Goal: Task Accomplishment & Management: Manage account settings

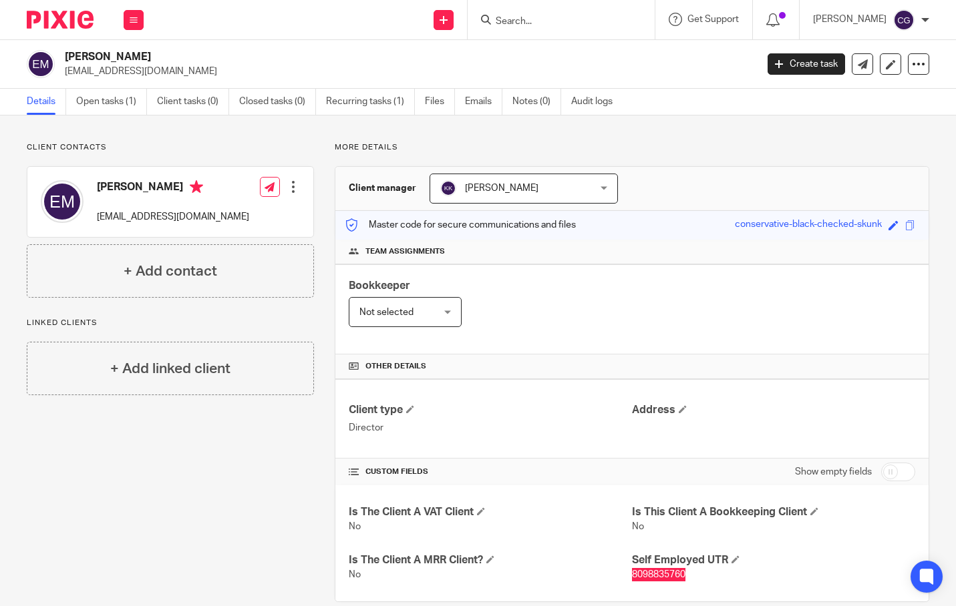
scroll to position [23, 0]
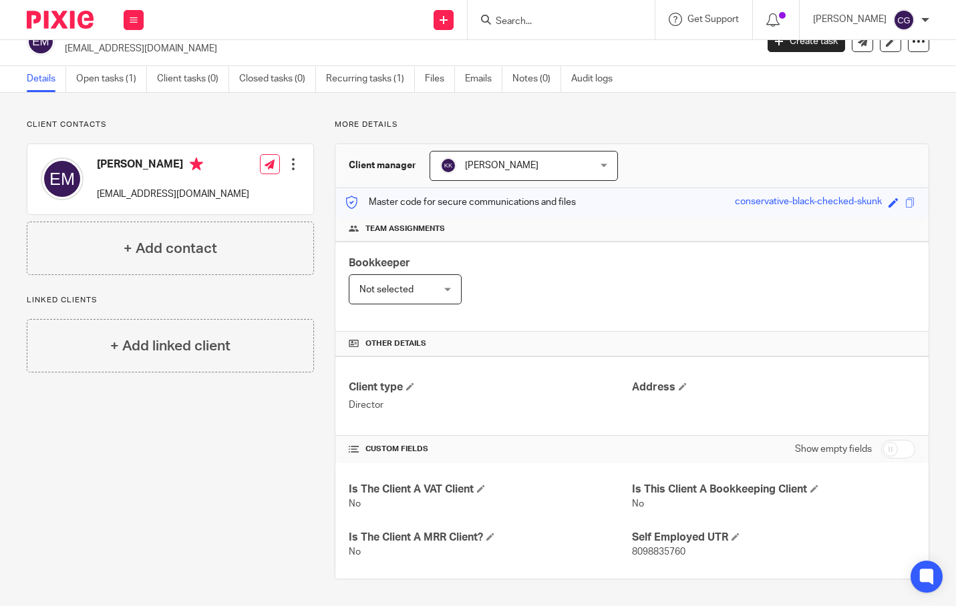
click at [632, 556] on span "8098835760" at bounding box center [658, 552] width 53 height 9
copy span "8098835760"
click at [538, 20] on input "Search" at bounding box center [554, 22] width 120 height 12
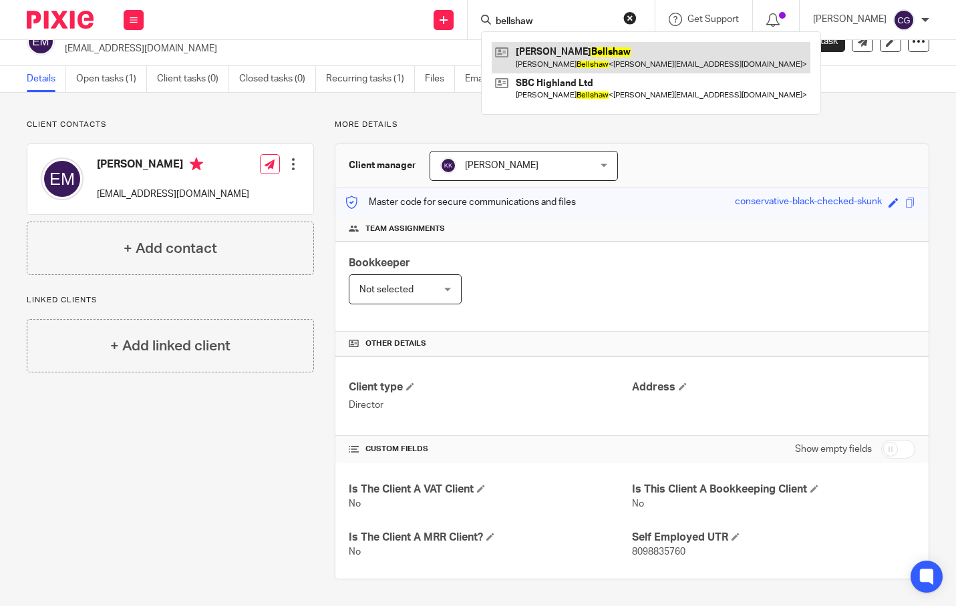
type input "bellshaw"
click at [587, 59] on link at bounding box center [650, 57] width 319 height 31
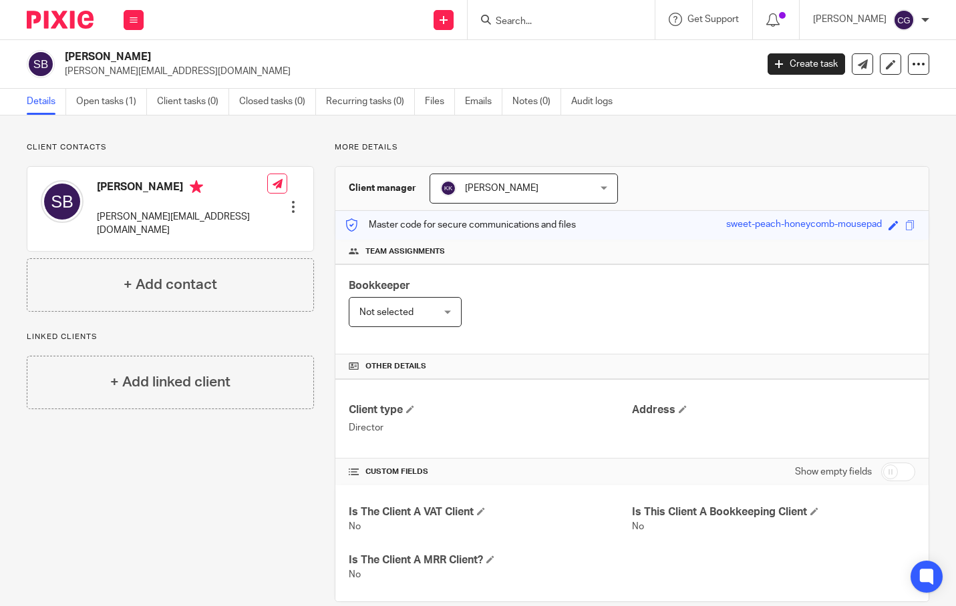
click at [531, 16] on input "Search" at bounding box center [554, 22] width 120 height 12
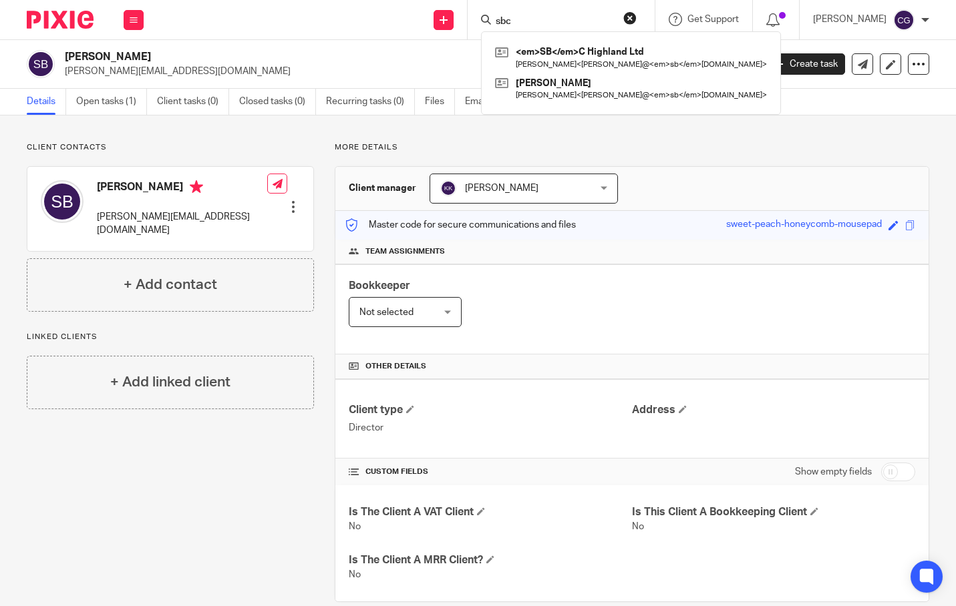
type input "sbc"
click button "submit" at bounding box center [0, 0] width 0 height 0
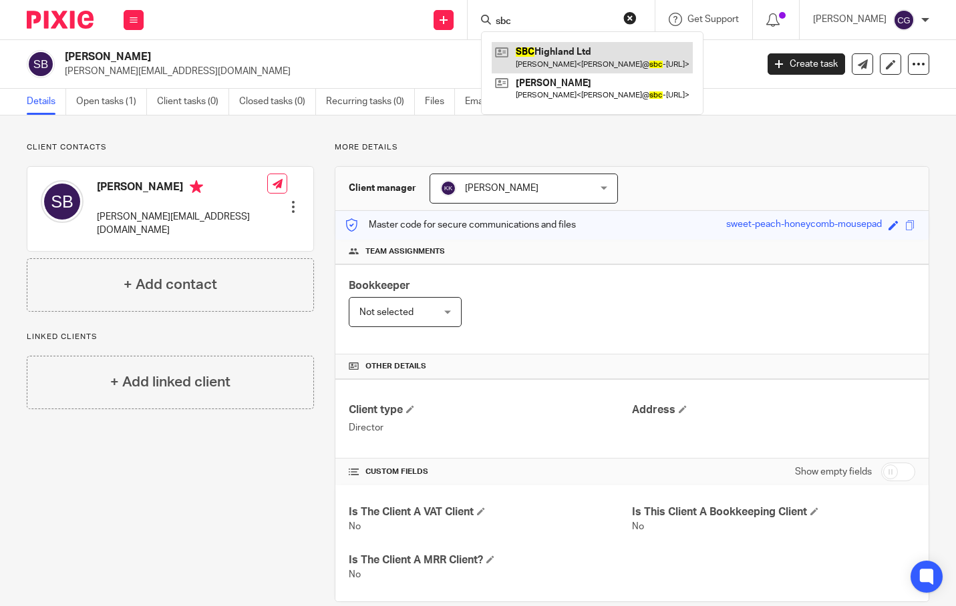
click at [606, 57] on link at bounding box center [591, 57] width 201 height 31
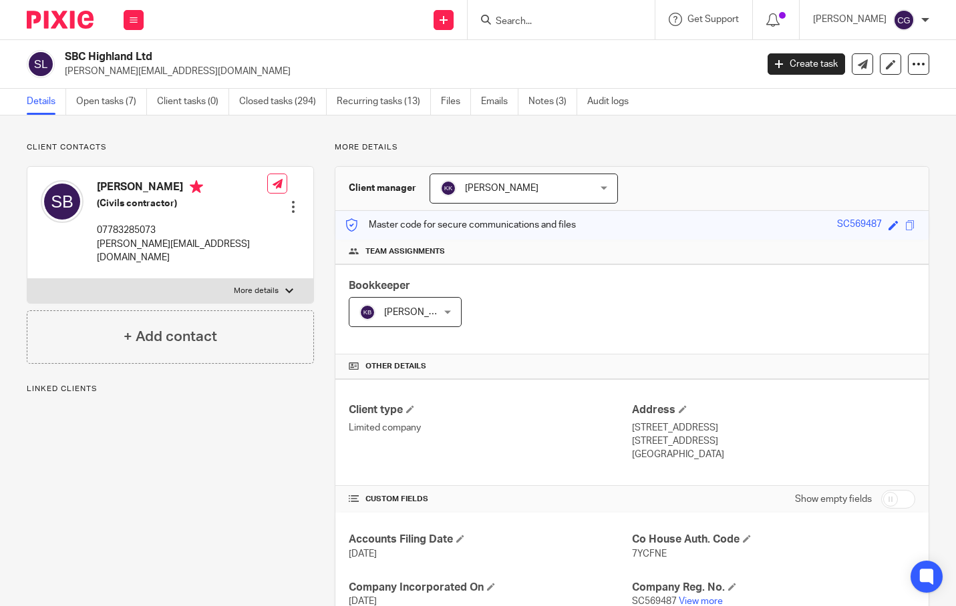
click at [255, 286] on p "More details" at bounding box center [256, 291] width 45 height 11
click at [27, 278] on input "More details" at bounding box center [27, 278] width 1 height 1
checkbox input "true"
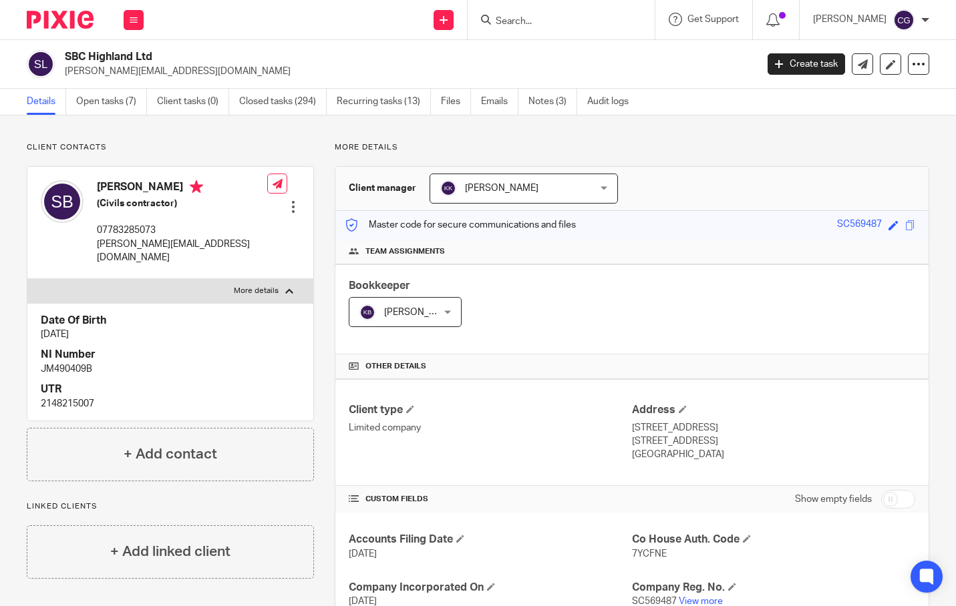
click at [61, 397] on p "2148215007" at bounding box center [170, 403] width 259 height 13
copy p "2148215007"
click at [101, 71] on p "[PERSON_NAME][EMAIL_ADDRESS][DOMAIN_NAME]" at bounding box center [406, 71] width 682 height 13
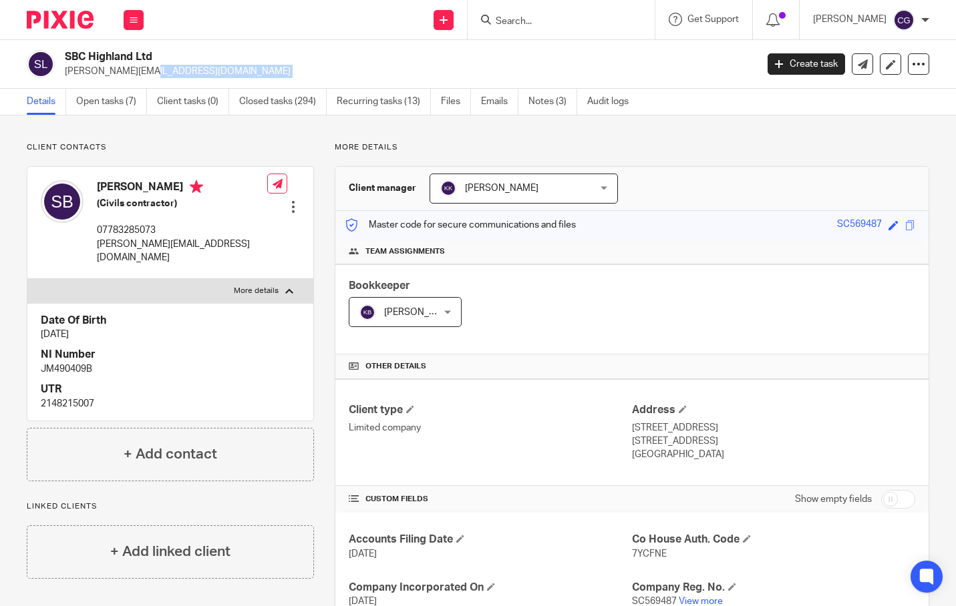
click at [101, 71] on p "[PERSON_NAME][EMAIL_ADDRESS][DOMAIN_NAME]" at bounding box center [406, 71] width 682 height 13
copy main "steven@sbc-highland.net Create task Update from Companies House Export data Mer…"
click at [132, 19] on icon at bounding box center [134, 20] width 8 height 8
click at [126, 63] on link "Work" at bounding box center [126, 61] width 21 height 9
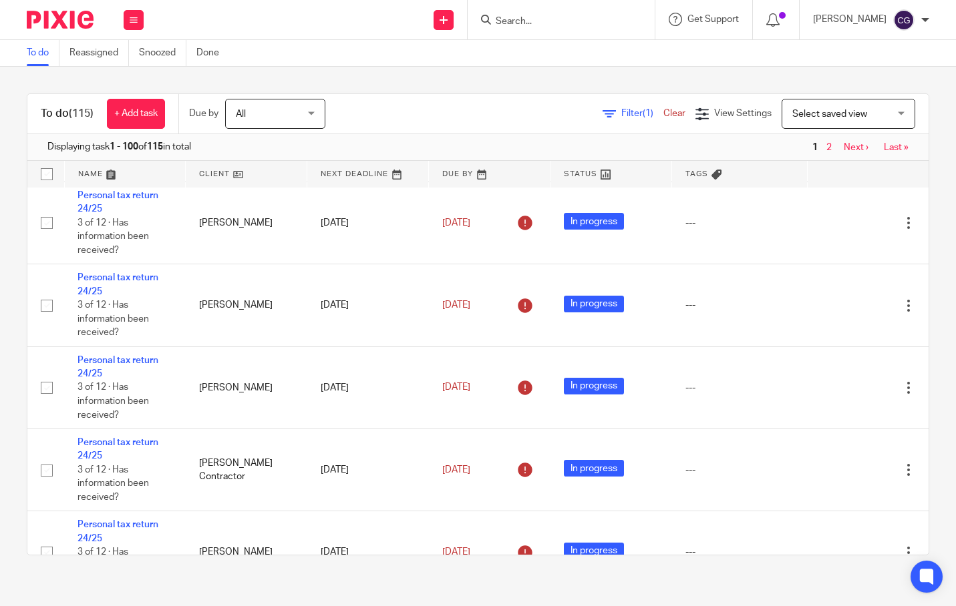
scroll to position [5781, 0]
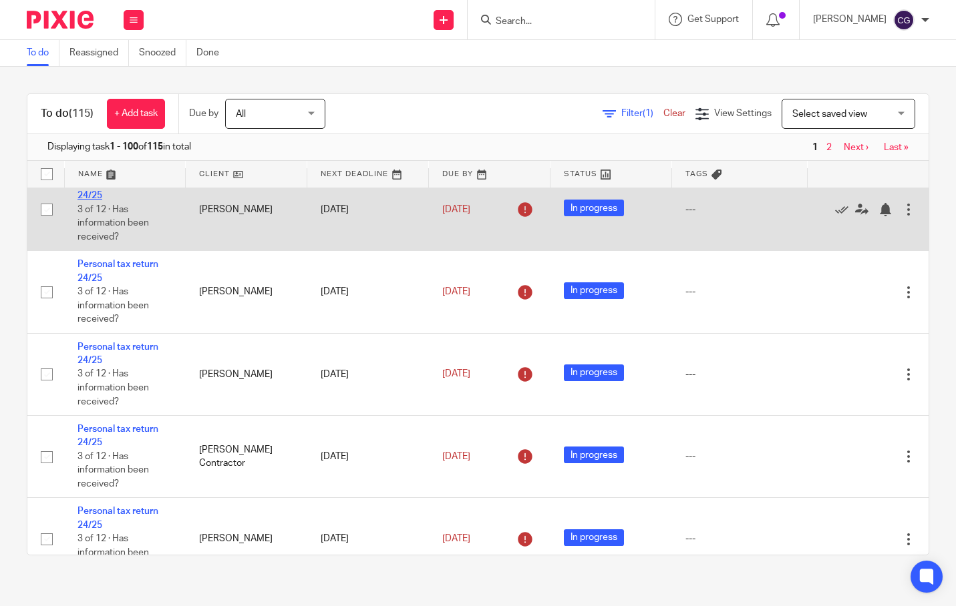
click at [128, 200] on link "Personal tax return 24/25" at bounding box center [117, 189] width 81 height 23
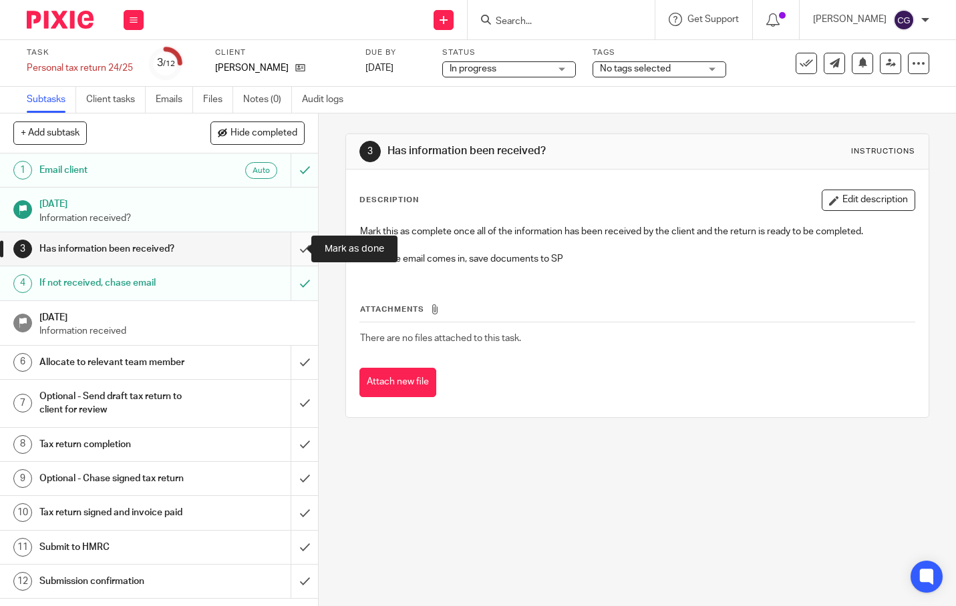
click at [293, 244] on input "submit" at bounding box center [159, 248] width 318 height 33
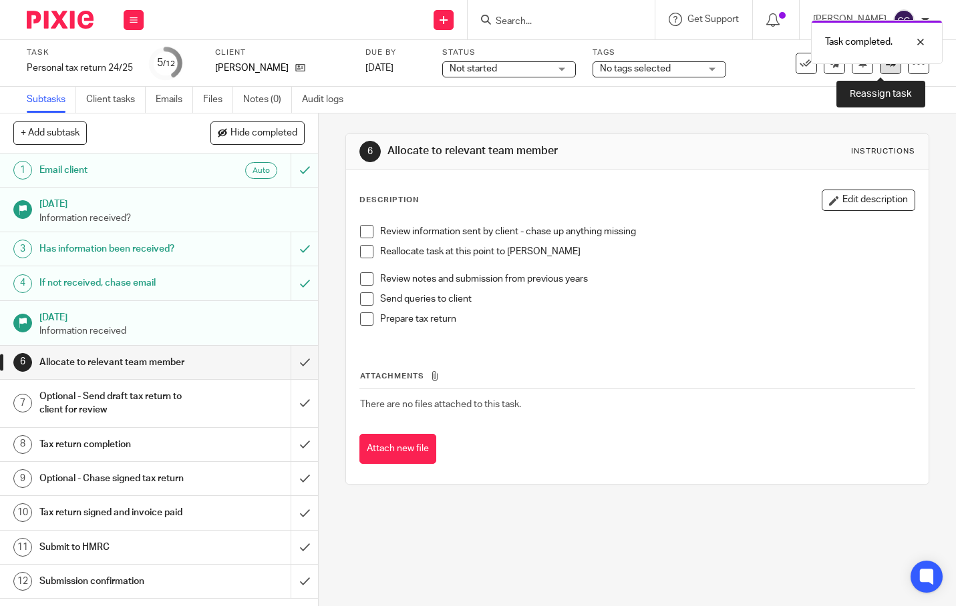
click at [885, 65] on icon at bounding box center [890, 63] width 10 height 10
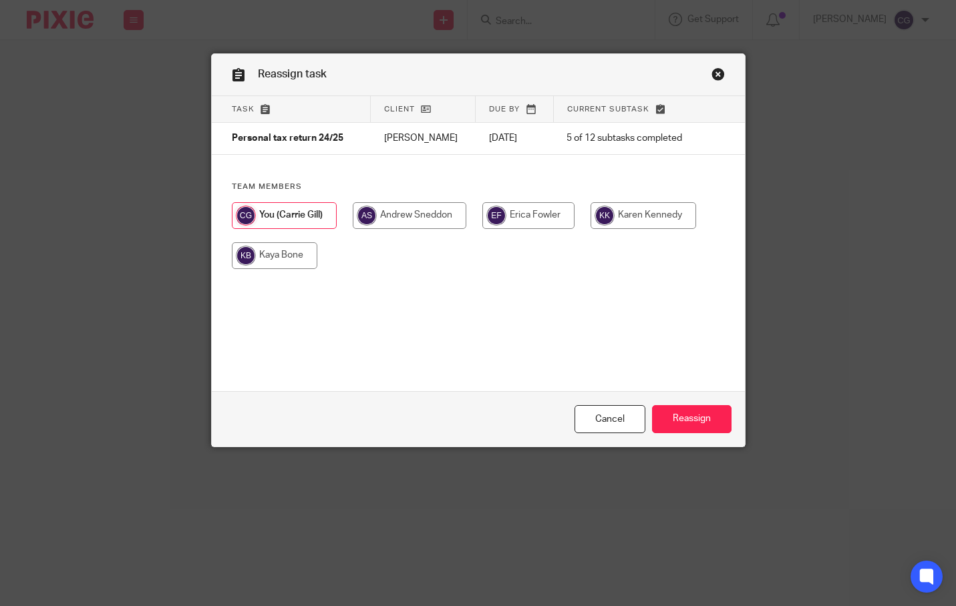
click at [621, 220] on input "radio" at bounding box center [643, 215] width 106 height 27
radio input "true"
click at [695, 427] on input "Reassign" at bounding box center [691, 419] width 79 height 29
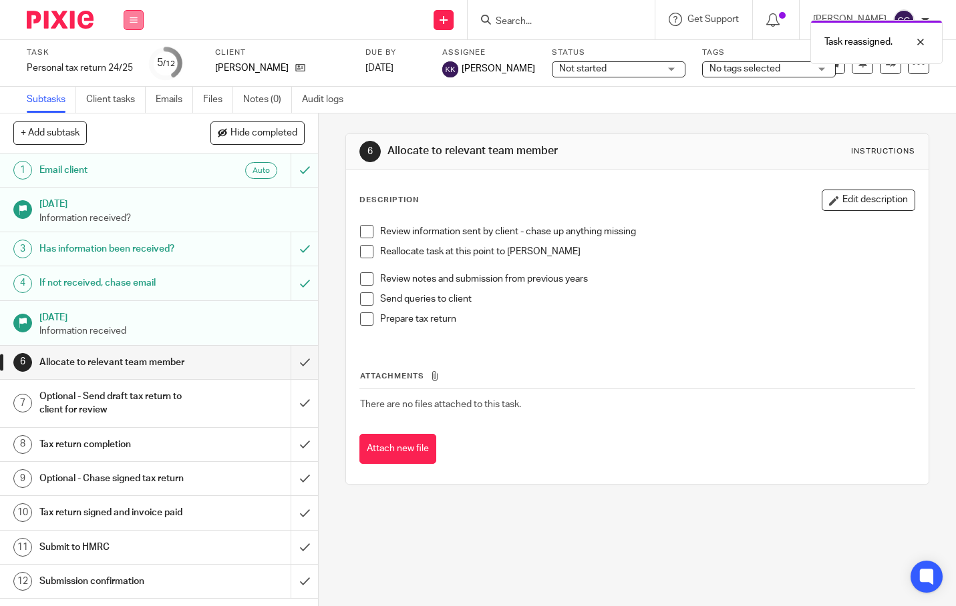
click at [134, 23] on icon at bounding box center [134, 20] width 8 height 8
click at [129, 57] on link "Work" at bounding box center [127, 61] width 23 height 9
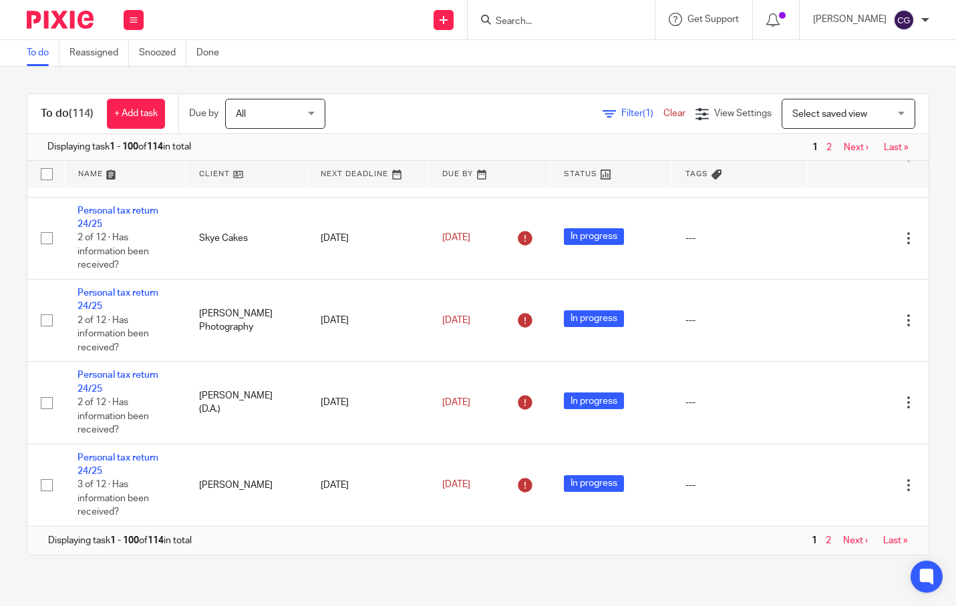
scroll to position [6797, 0]
click at [843, 546] on link "Next ›" at bounding box center [855, 540] width 25 height 9
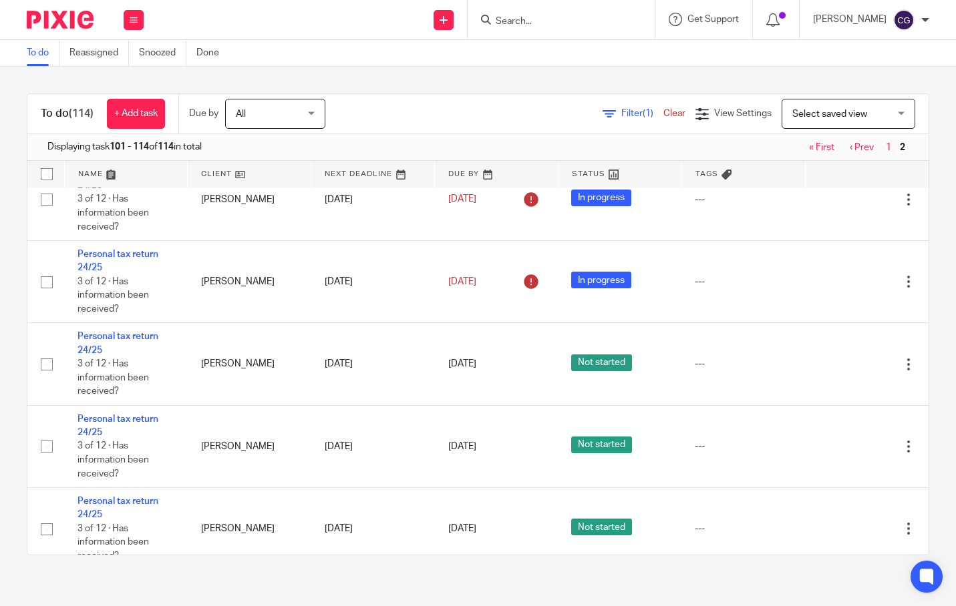
scroll to position [843, 0]
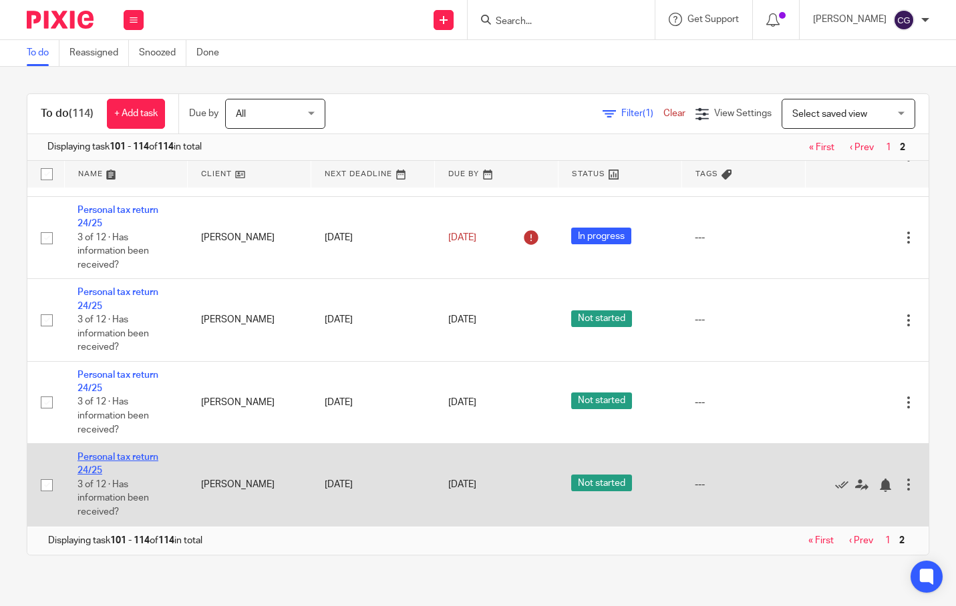
click at [137, 453] on link "Personal tax return 24/25" at bounding box center [117, 464] width 81 height 23
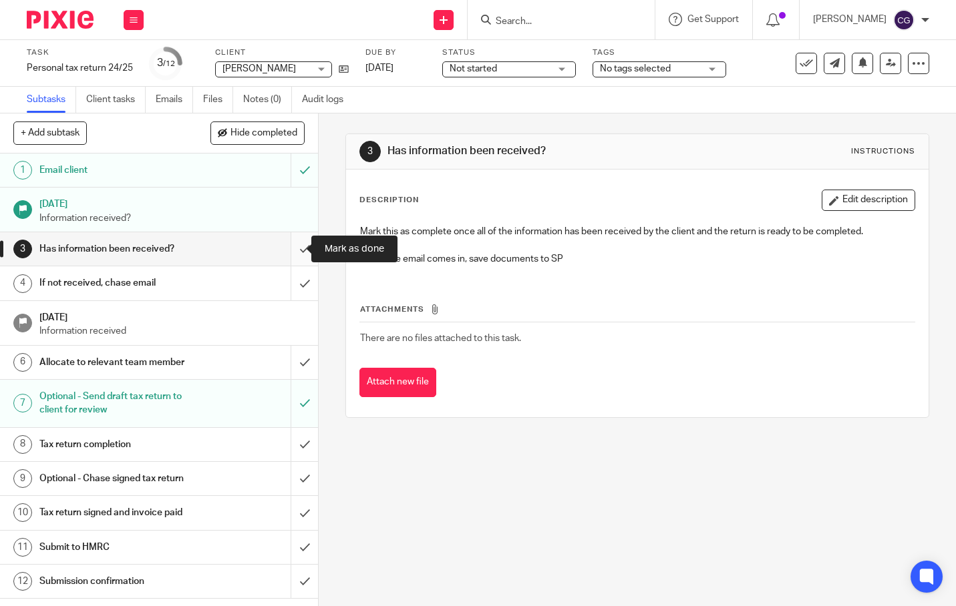
click at [294, 258] on input "submit" at bounding box center [159, 248] width 318 height 33
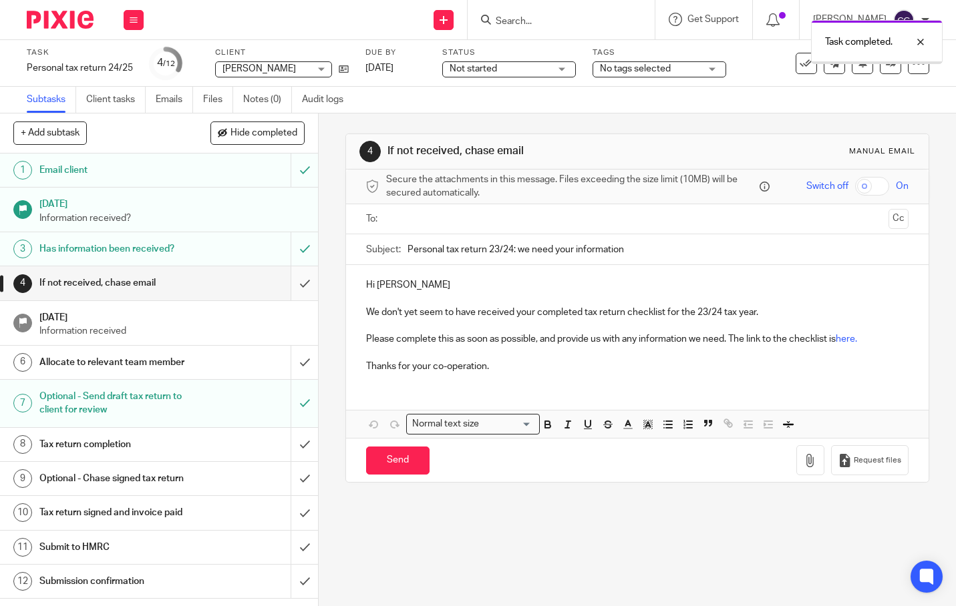
click at [291, 292] on input "submit" at bounding box center [159, 282] width 318 height 33
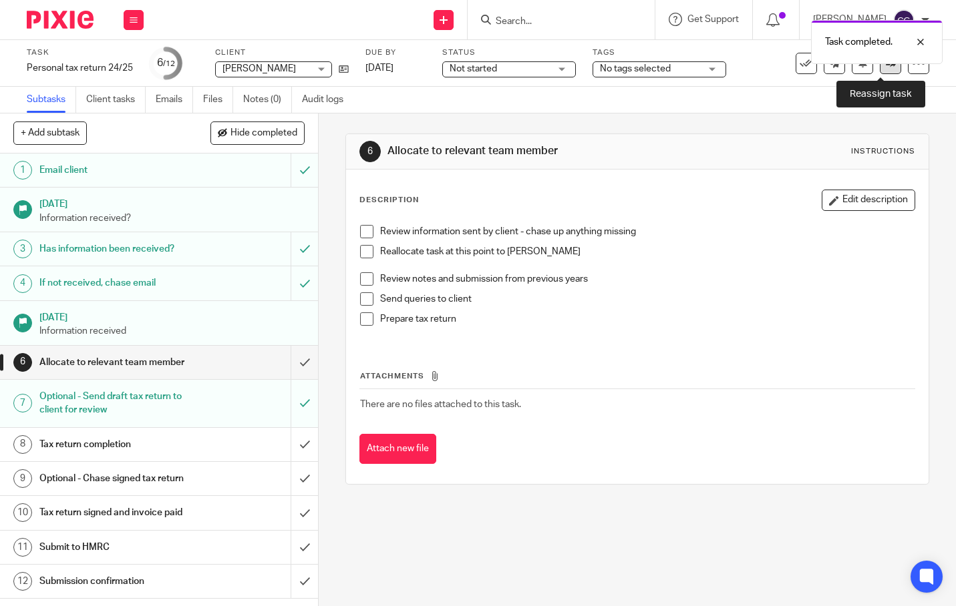
click at [879, 70] on link at bounding box center [889, 63] width 21 height 21
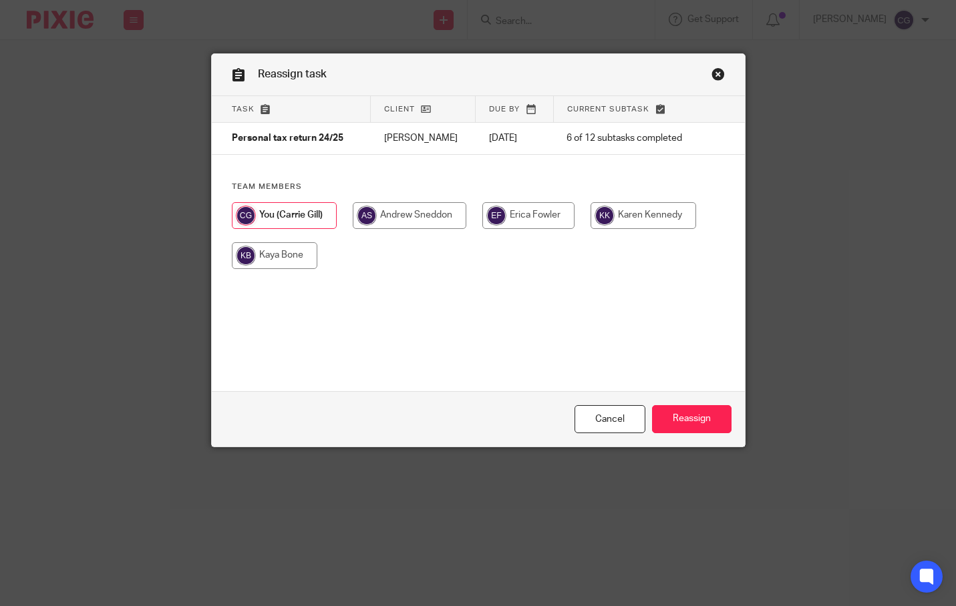
click at [630, 216] on input "radio" at bounding box center [643, 215] width 106 height 27
radio input "true"
click at [690, 417] on input "Reassign" at bounding box center [691, 419] width 79 height 29
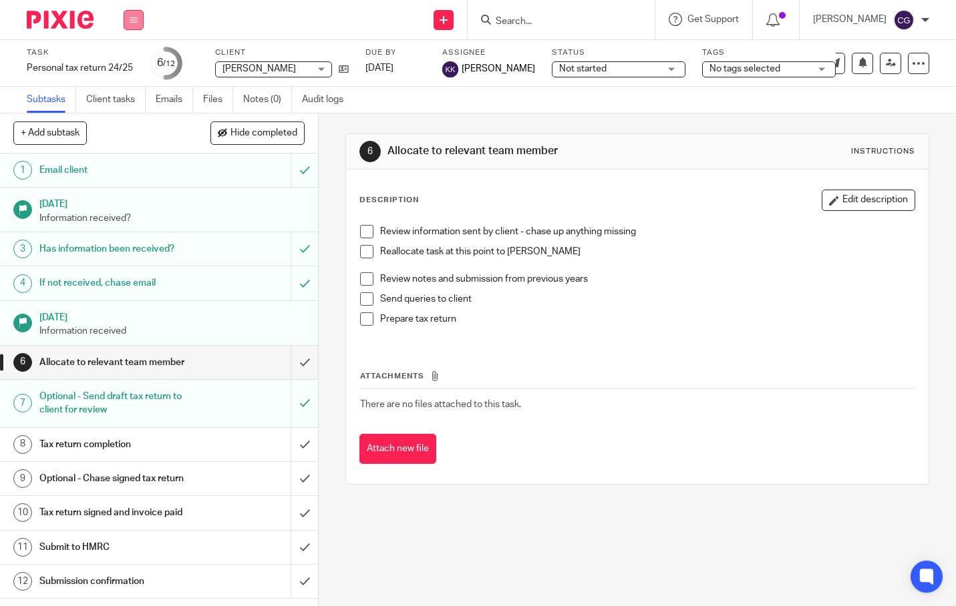
click at [140, 21] on button at bounding box center [134, 20] width 20 height 20
click at [139, 58] on li "Work" at bounding box center [133, 62] width 35 height 19
